Goal: Task Accomplishment & Management: Manage account settings

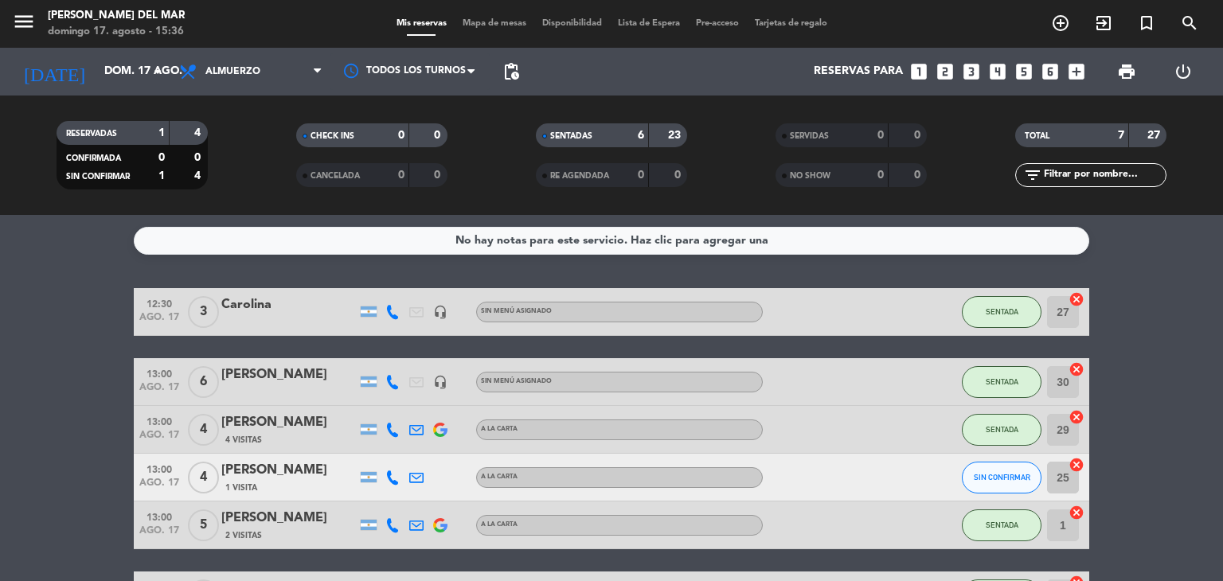
scroll to position [166, 0]
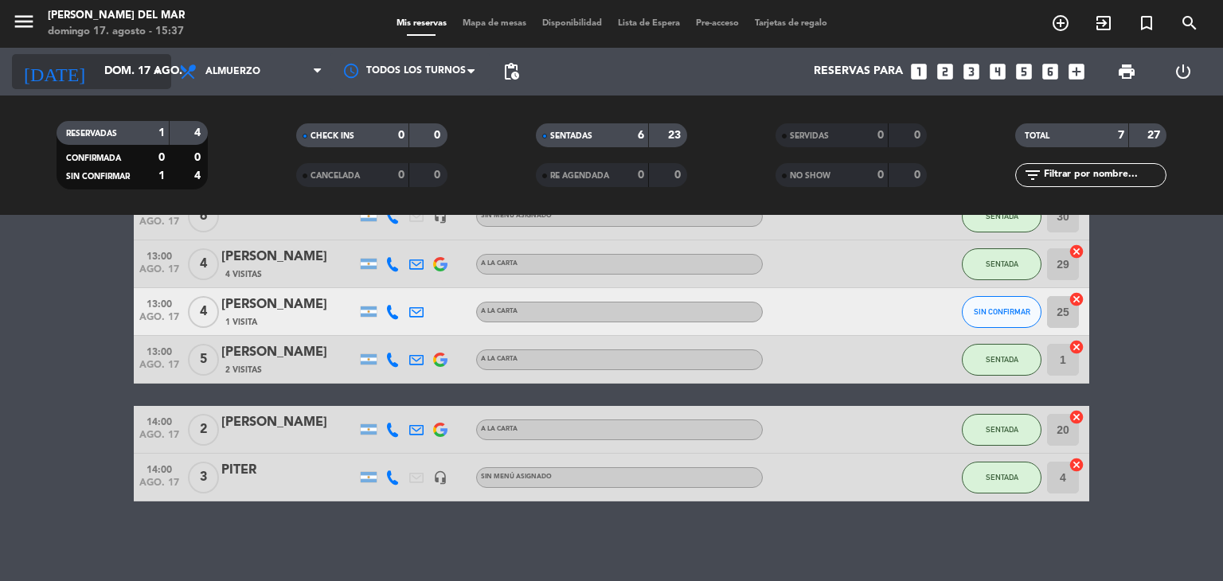
click at [135, 68] on input "dom. 17 ago." at bounding box center [171, 71] width 151 height 29
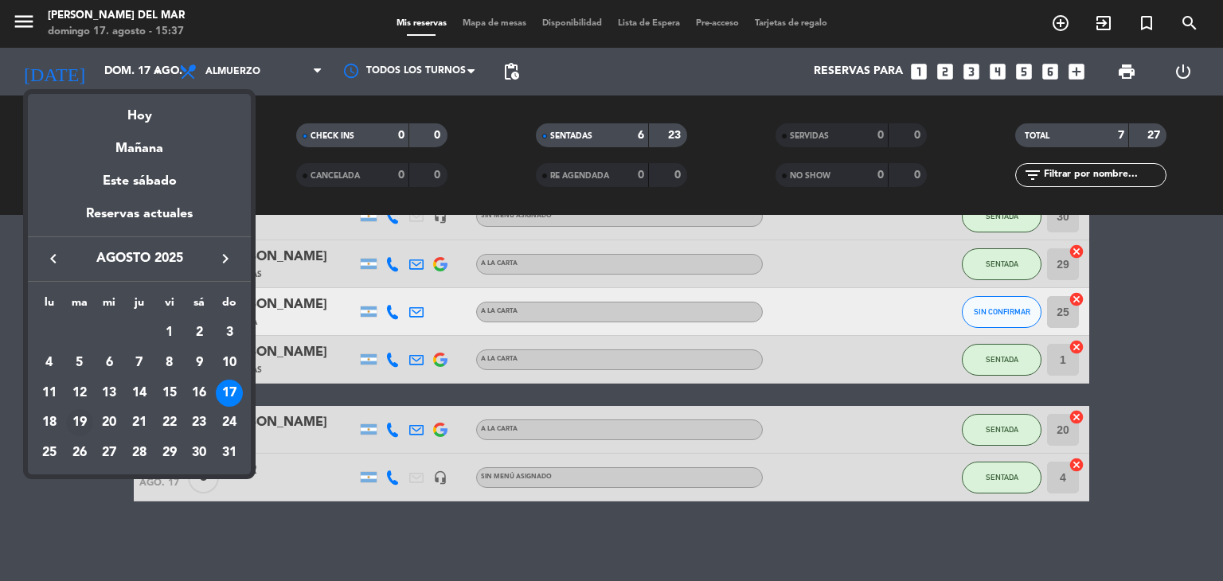
click at [86, 421] on div "19" at bounding box center [79, 422] width 27 height 27
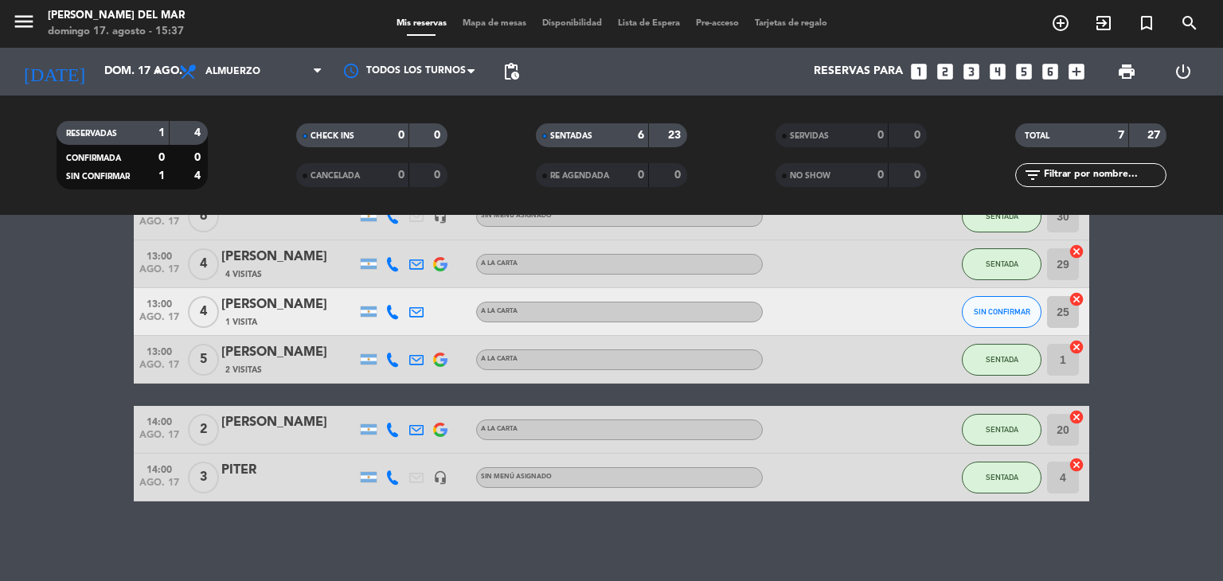
type input "[DATE]"
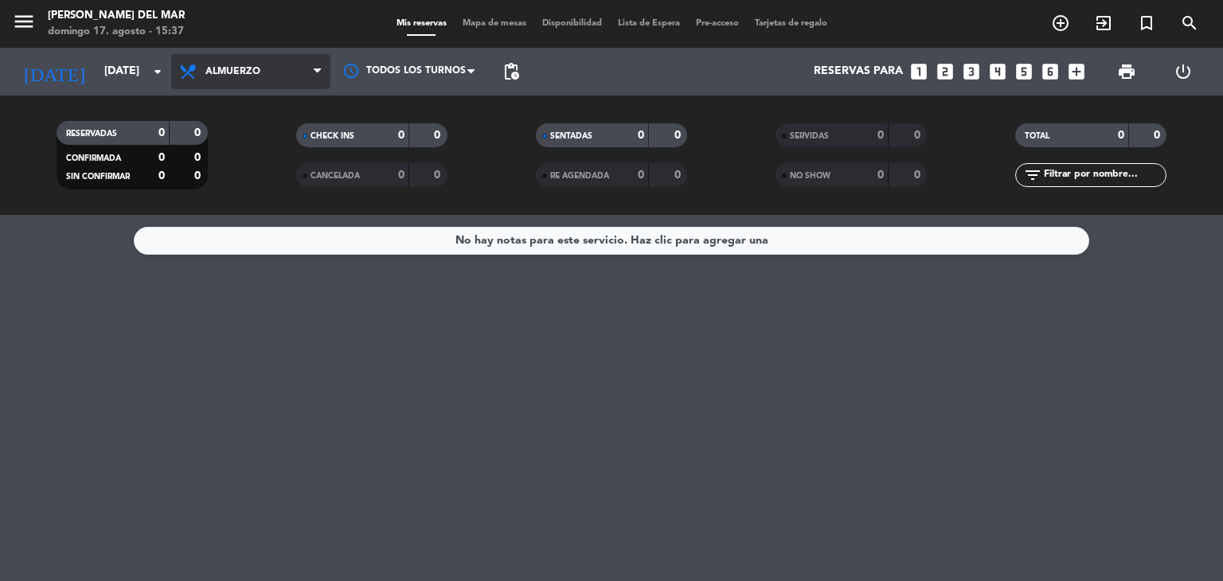
click at [226, 71] on span "Almuerzo" at bounding box center [232, 71] width 55 height 11
click at [233, 205] on div "menu [PERSON_NAME] del [PERSON_NAME][DATE] 17. agosto - 15:37 Mis reservas Mapa…" at bounding box center [611, 107] width 1223 height 215
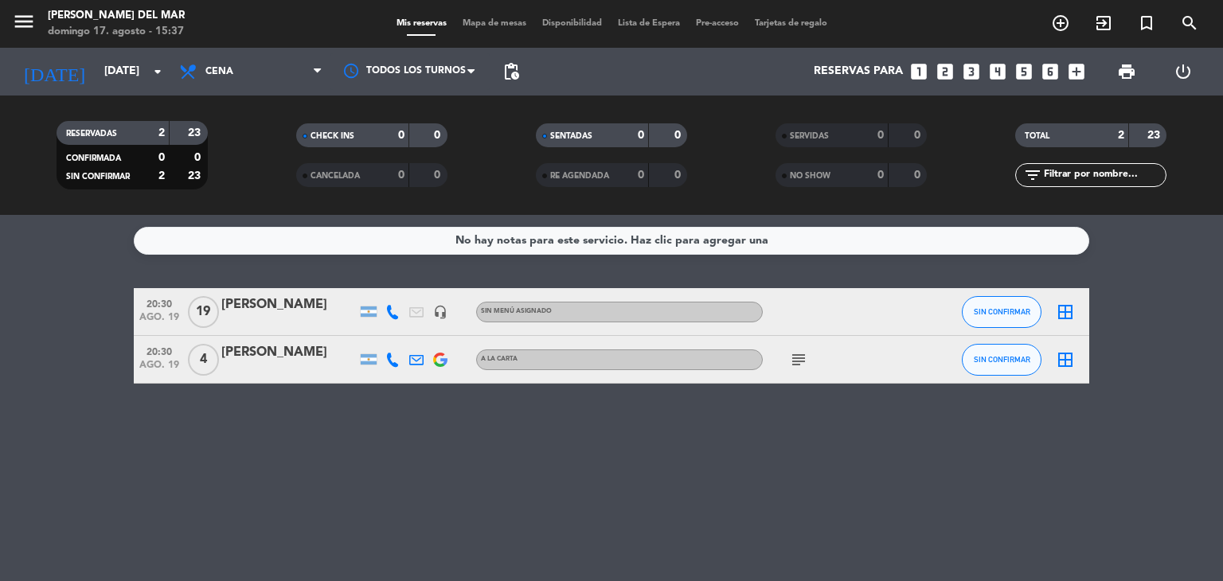
click at [255, 301] on div "[PERSON_NAME]" at bounding box center [288, 305] width 135 height 21
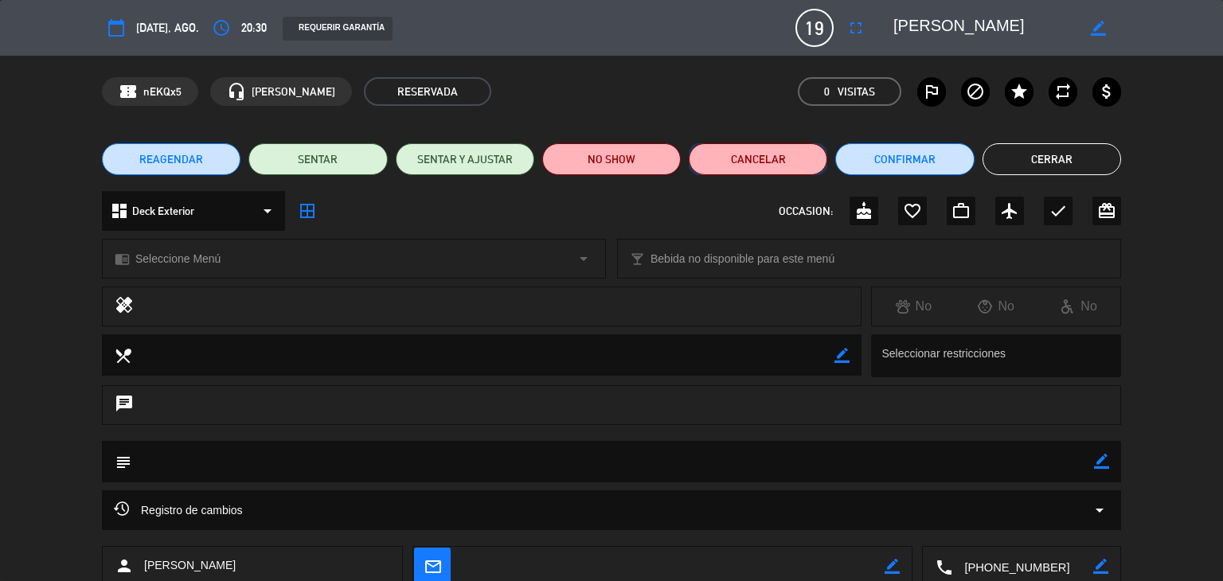
click at [750, 154] on button "Cancelar" at bounding box center [758, 159] width 139 height 32
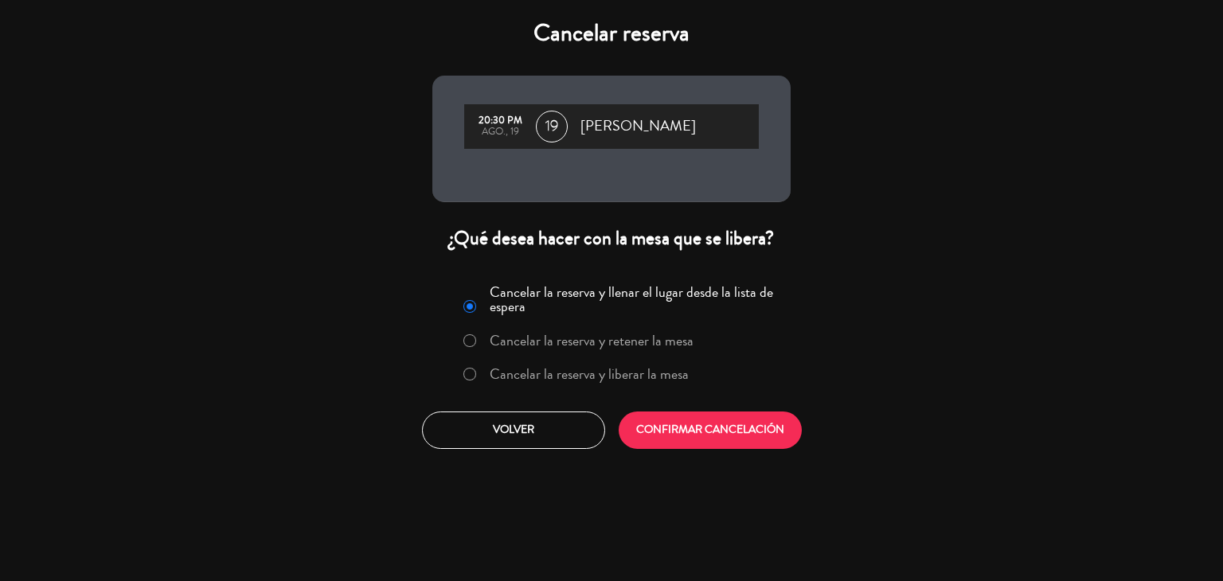
drag, startPoint x: 471, startPoint y: 372, endPoint x: 533, endPoint y: 385, distance: 63.4
click at [477, 377] on label "Cancelar la reserva y liberar la mesa" at bounding box center [576, 375] width 242 height 29
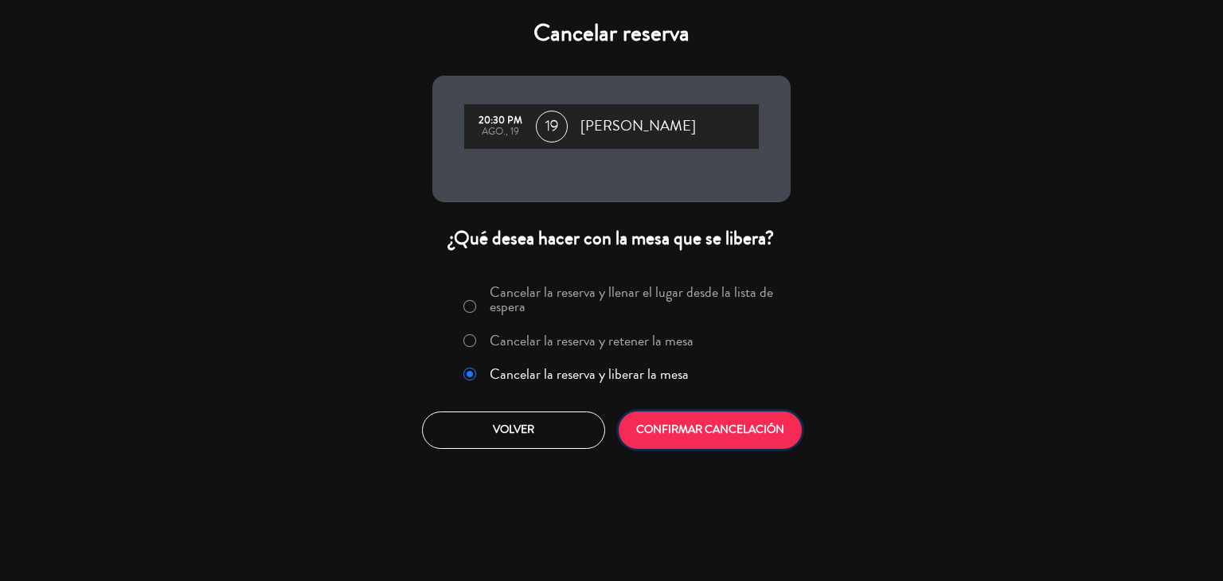
click at [653, 431] on button "CONFIRMAR CANCELACIÓN" at bounding box center [710, 430] width 183 height 37
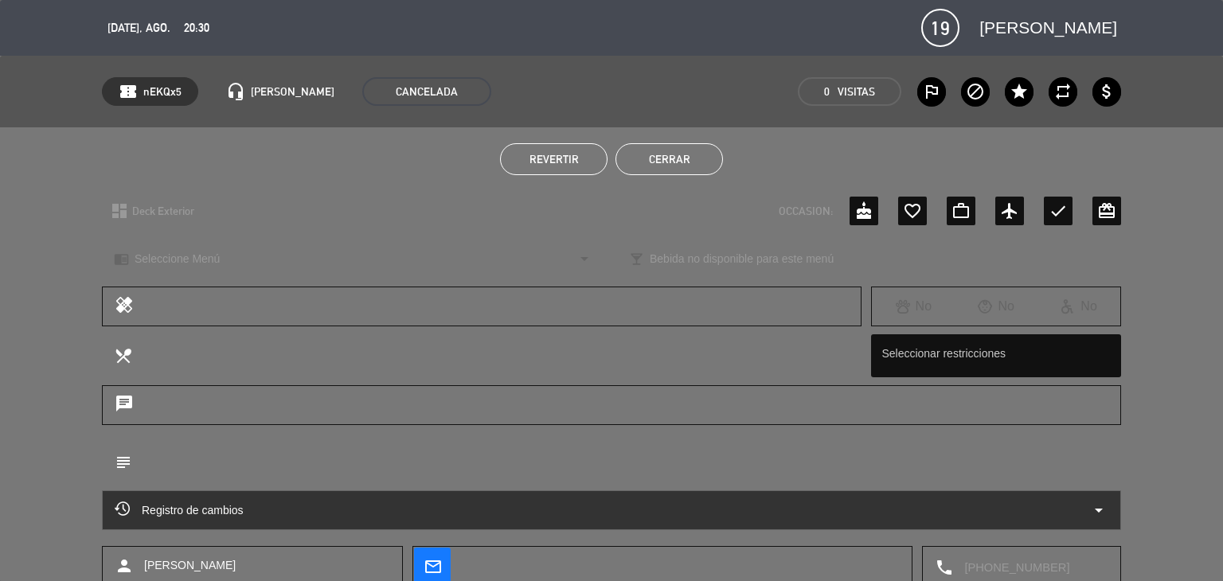
click at [691, 158] on button "Cerrar" at bounding box center [669, 159] width 107 height 32
